Goal: Task Accomplishment & Management: Manage account settings

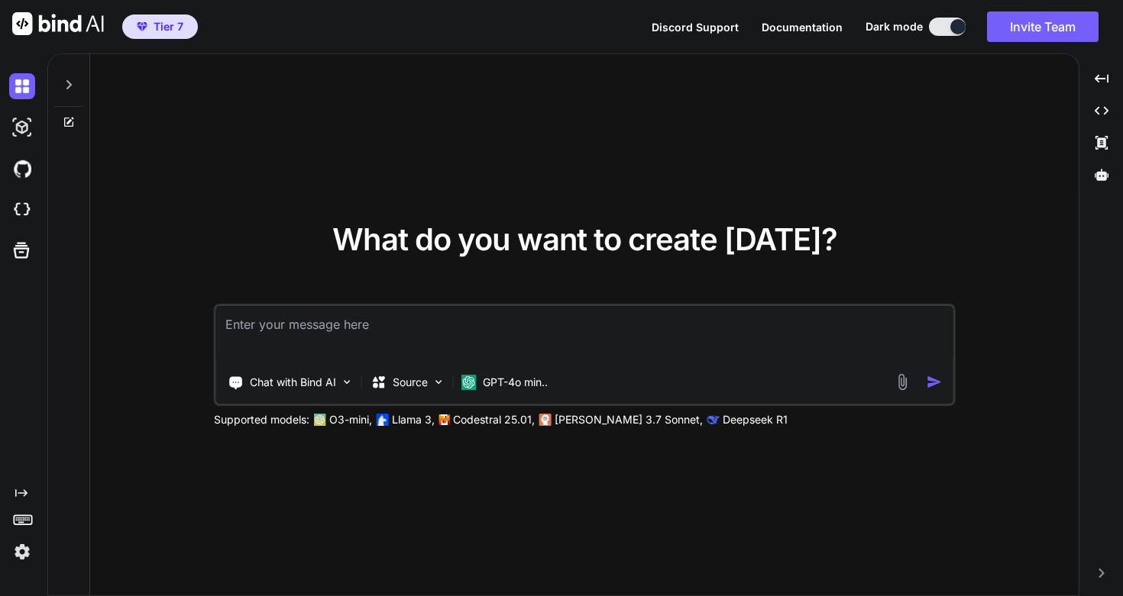
click at [22, 545] on img at bounding box center [22, 552] width 26 height 26
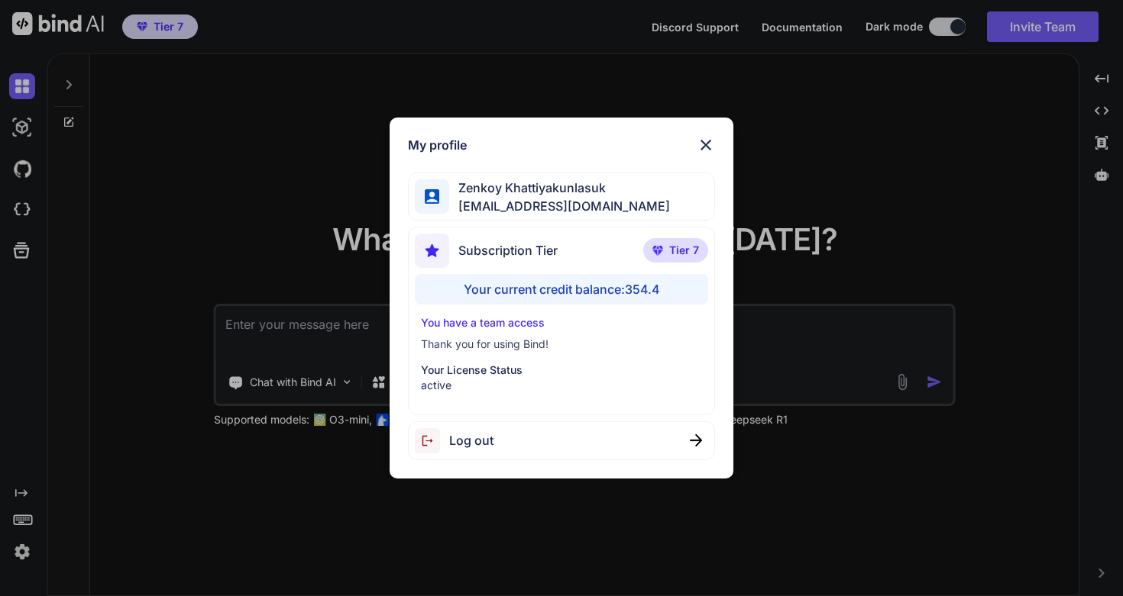
type textarea "x"
click at [711, 140] on img at bounding box center [706, 145] width 18 height 18
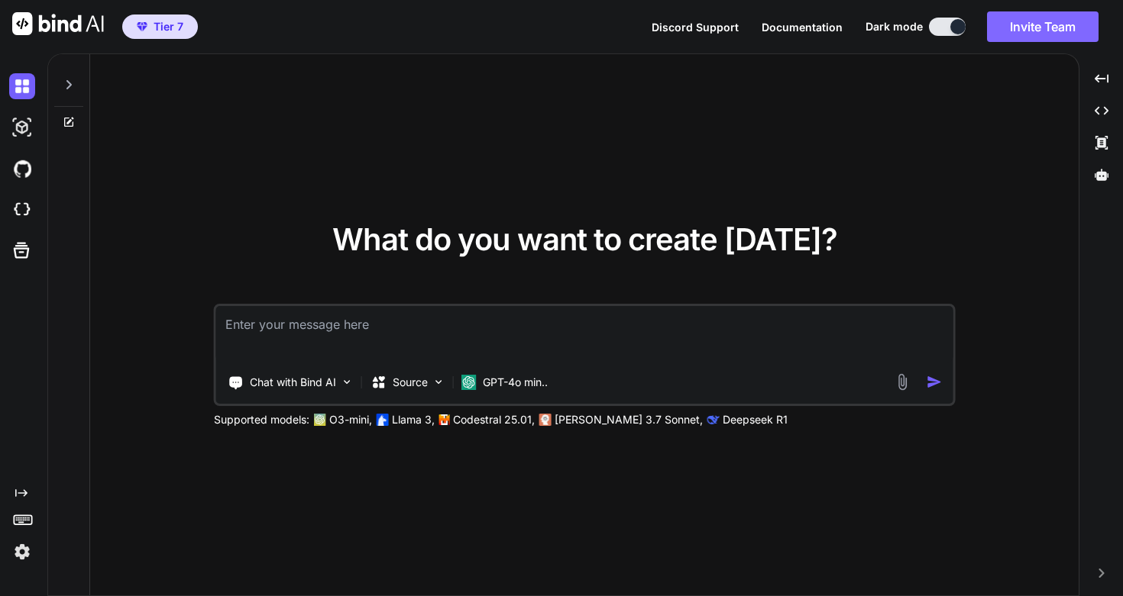
click at [1059, 37] on button "Invite Team" at bounding box center [1043, 26] width 112 height 31
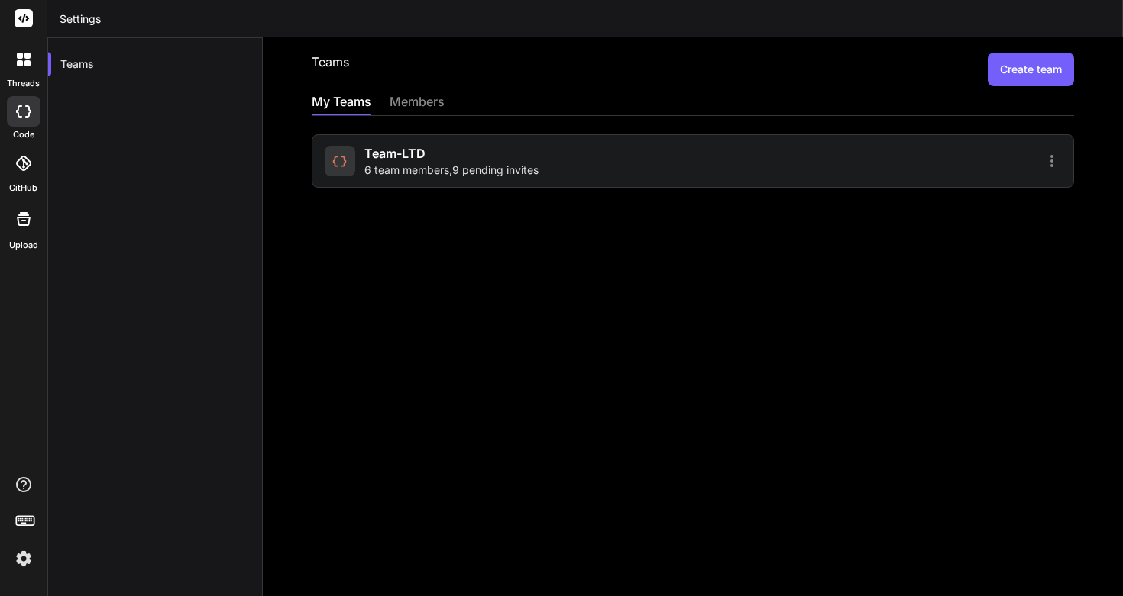
click at [781, 176] on div "Team-LTD 6 team members , 9 pending invites" at bounding box center [693, 160] width 762 height 53
click at [791, 165] on div at bounding box center [879, 161] width 364 height 18
click at [1054, 173] on div "Team-LTD 6 team members , 9 pending invites" at bounding box center [693, 160] width 762 height 53
click at [1052, 164] on icon at bounding box center [1051, 161] width 3 height 12
click at [987, 163] on li "Settings" at bounding box center [963, 169] width 124 height 27
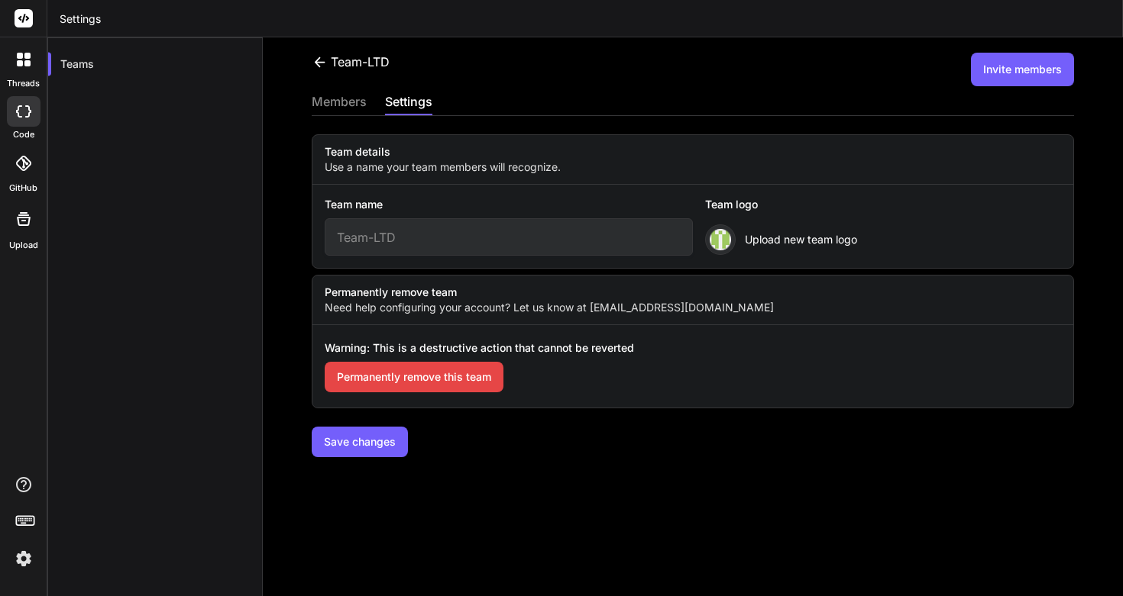
click at [327, 90] on div "Team-LTD Invite members members settings Team details Use a name your team memb…" at bounding box center [693, 316] width 860 height 559
click at [334, 102] on div "members" at bounding box center [339, 102] width 55 height 21
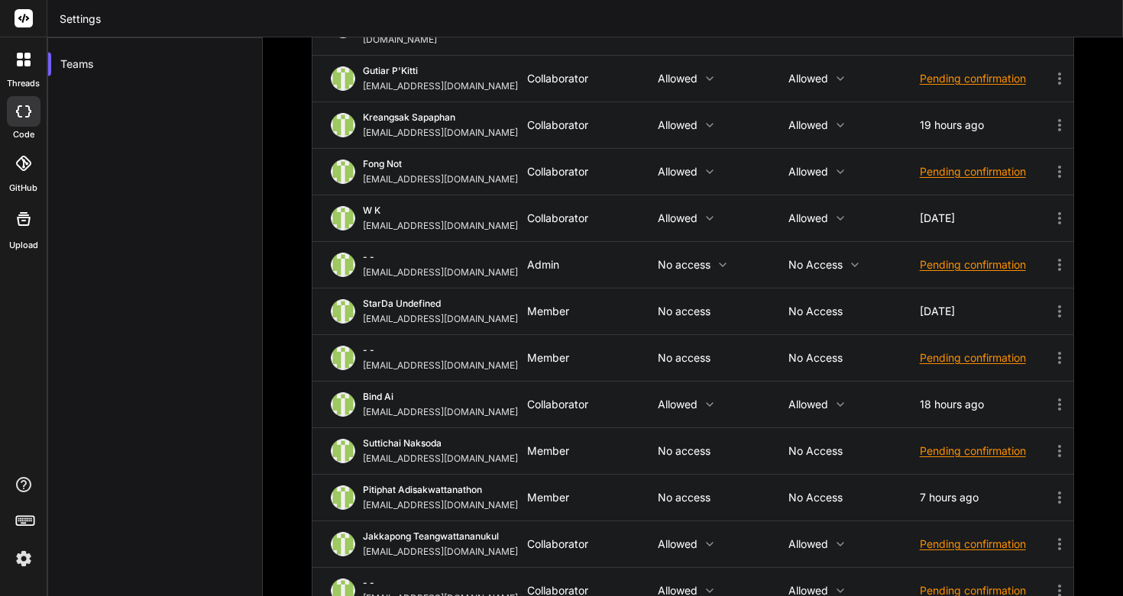
scroll to position [291, 0]
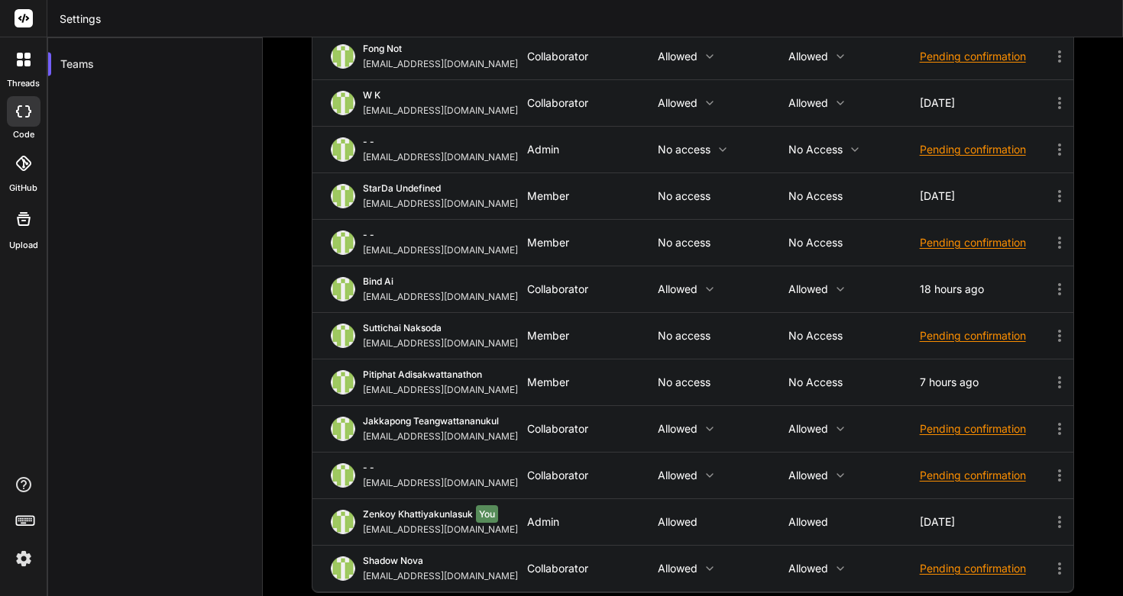
click at [1053, 467] on icon at bounding box center [1059, 476] width 18 height 18
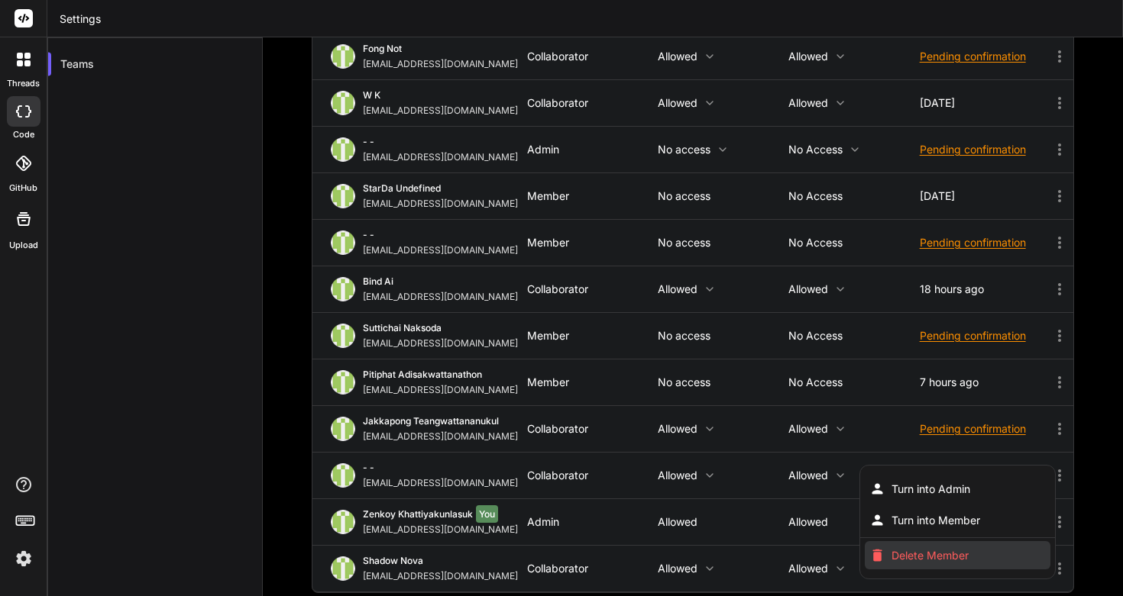
click at [984, 541] on li "Delete Member" at bounding box center [958, 555] width 186 height 28
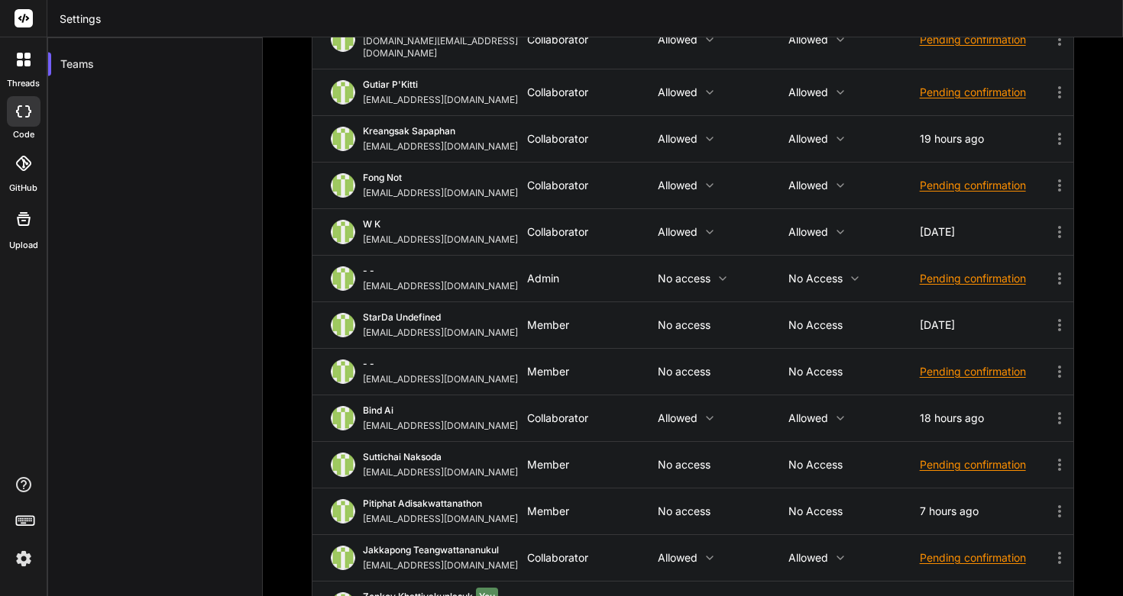
scroll to position [0, 0]
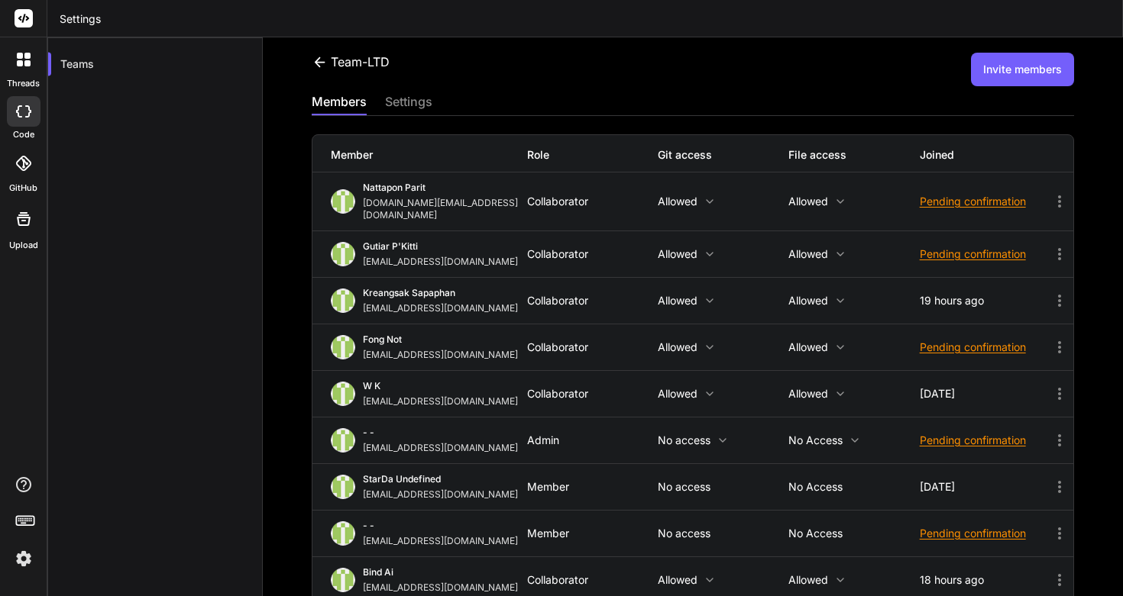
click at [1044, 66] on button "Invite members" at bounding box center [1022, 70] width 103 height 34
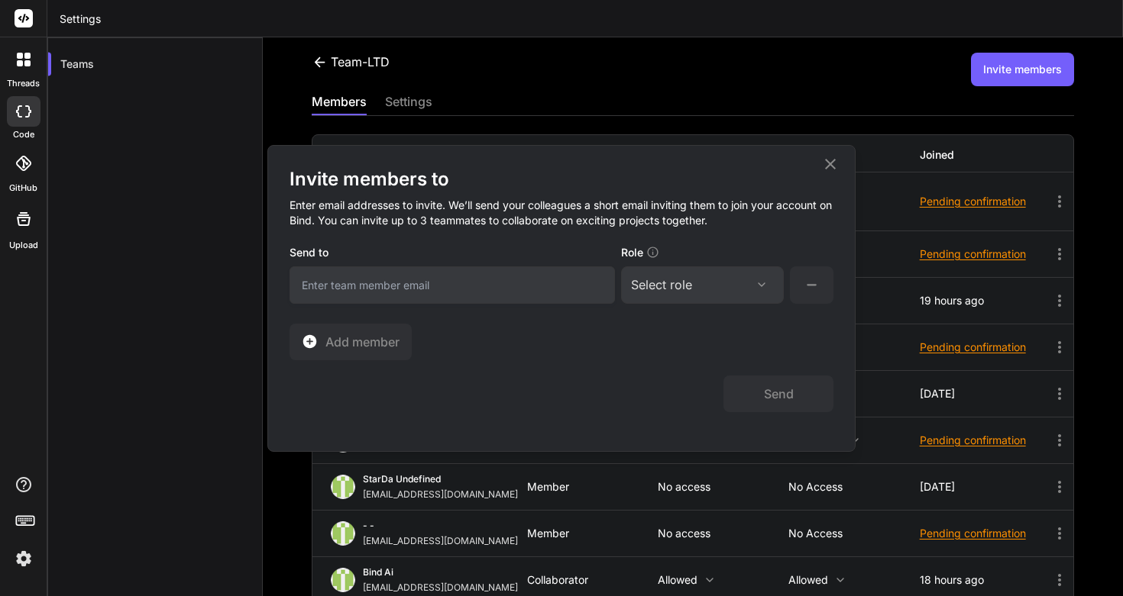
click at [507, 286] on input "email" at bounding box center [451, 285] width 325 height 37
type input "mrarrangerteam@gmail.com"
click at [684, 295] on div "Select role Assign Role Admin Collaborator Member" at bounding box center [702, 285] width 163 height 37
click at [687, 288] on div "Select role" at bounding box center [661, 285] width 61 height 18
click at [687, 389] on div "Collaborator" at bounding box center [681, 386] width 61 height 15
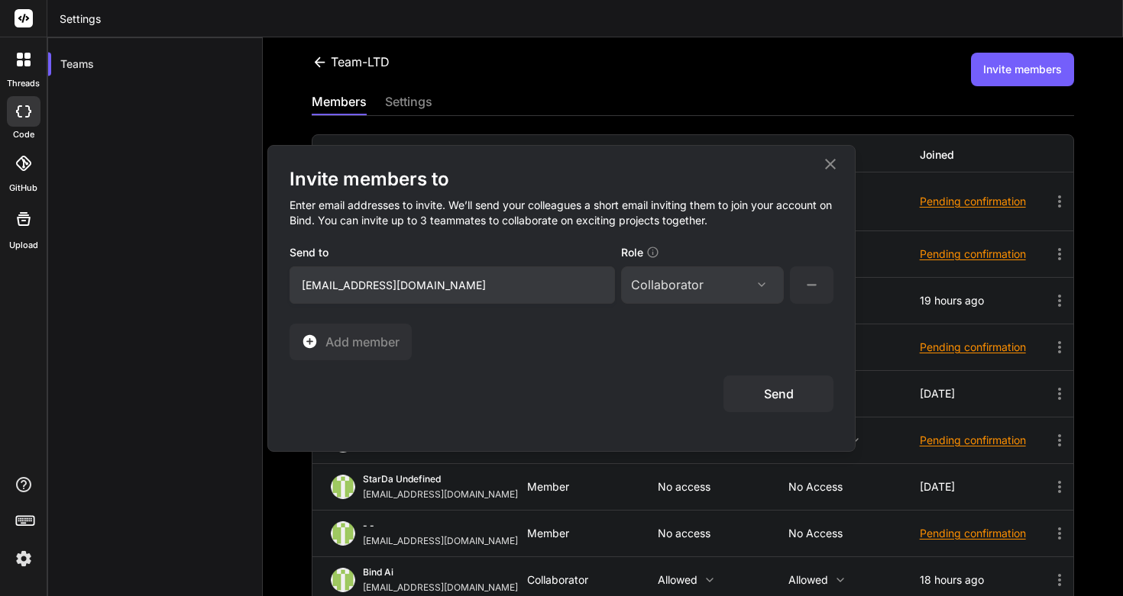
click at [784, 401] on button "Send" at bounding box center [778, 394] width 110 height 37
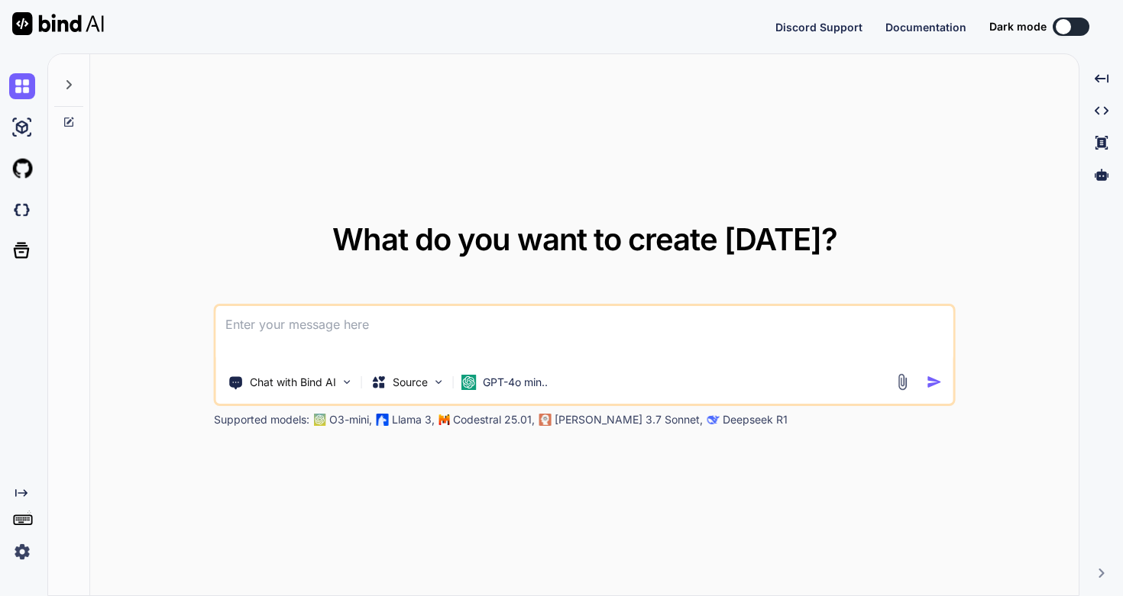
type textarea "x"
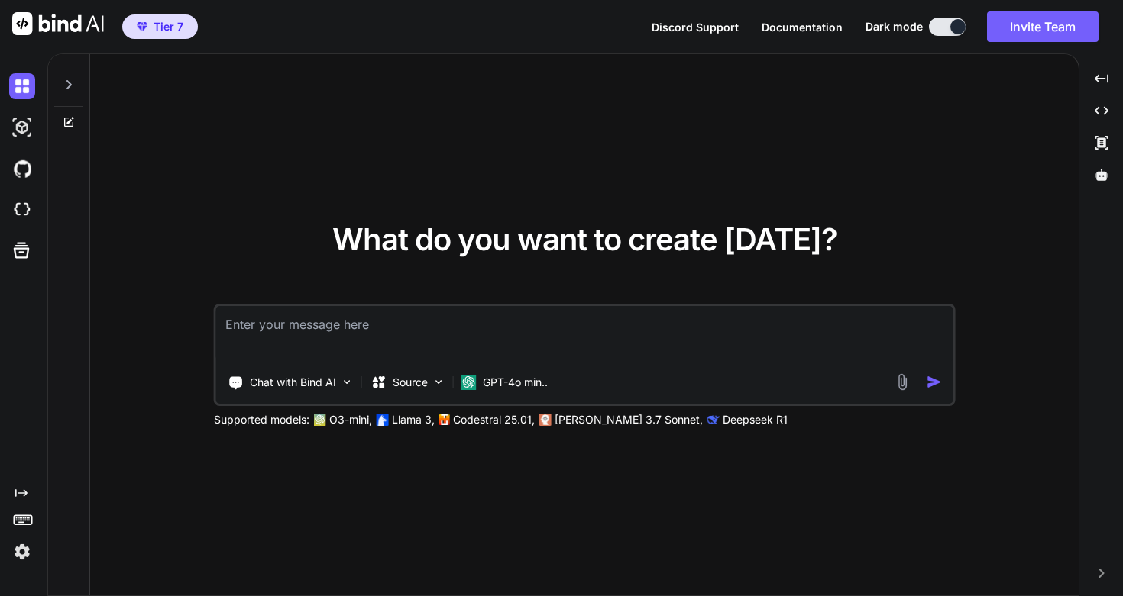
click at [26, 547] on img at bounding box center [22, 552] width 26 height 26
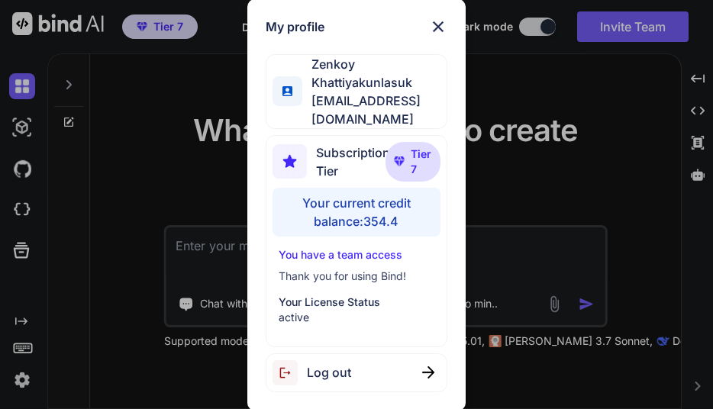
click at [439, 33] on img at bounding box center [438, 27] width 18 height 18
